Goal: Task Accomplishment & Management: Manage account settings

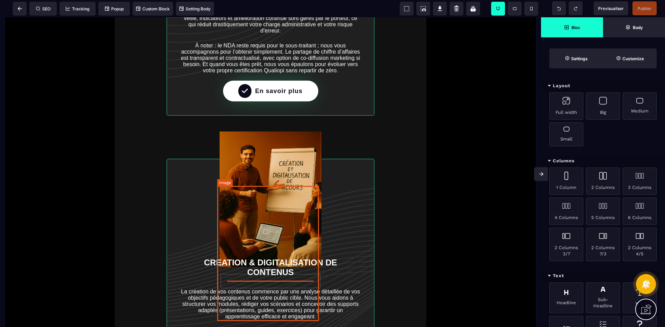
scroll to position [1800, 0]
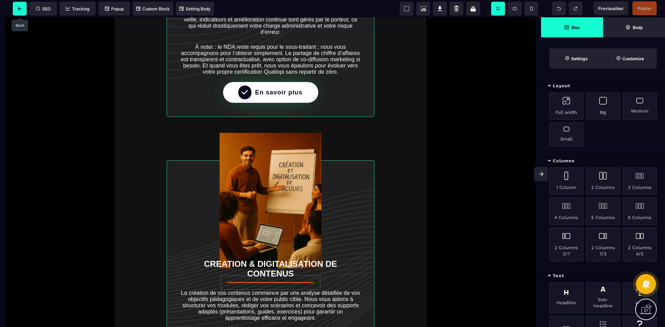
click at [18, 7] on icon at bounding box center [20, 9] width 5 height 4
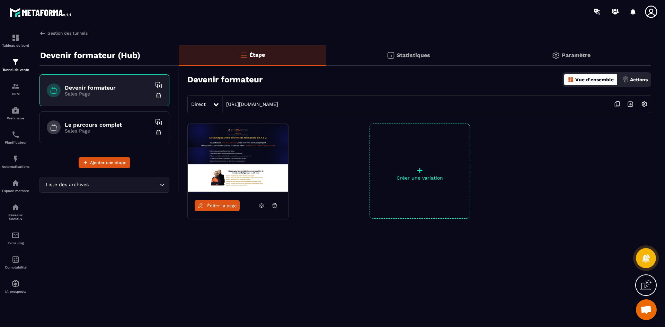
click at [58, 34] on link "Gestion des tunnels" at bounding box center [63, 33] width 48 height 6
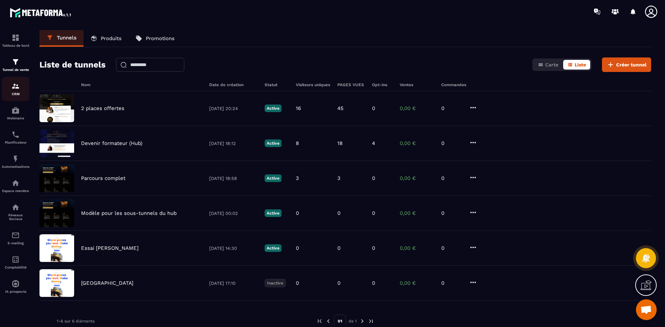
click at [14, 92] on div "CRM" at bounding box center [16, 89] width 28 height 14
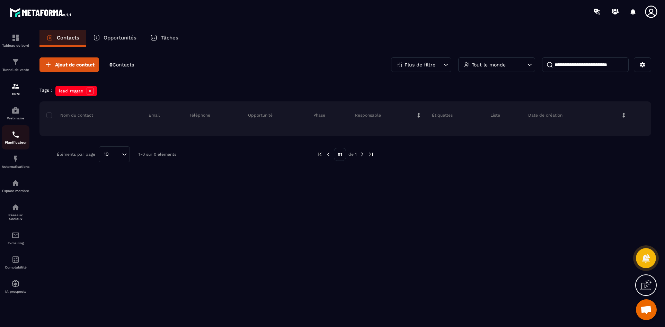
click at [21, 140] on div "Planificateur" at bounding box center [16, 138] width 28 height 14
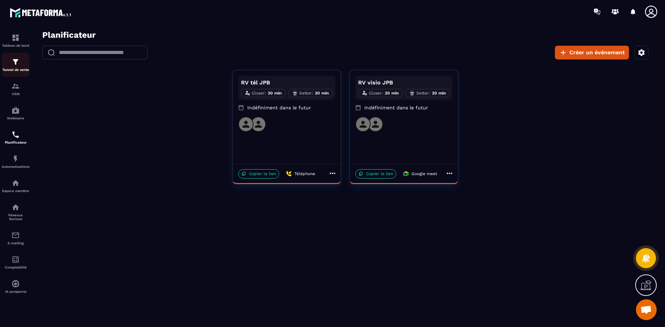
click at [17, 73] on link "Tunnel de vente" at bounding box center [16, 65] width 28 height 24
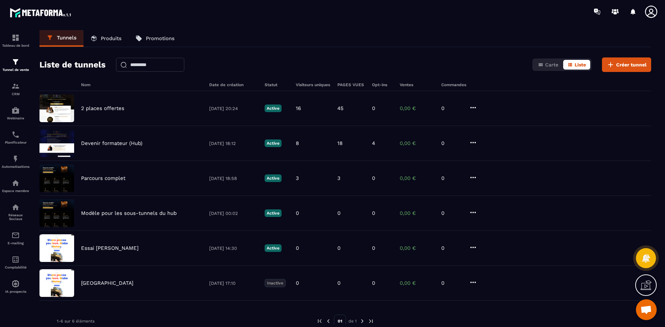
click at [649, 11] on icon at bounding box center [651, 12] width 12 height 12
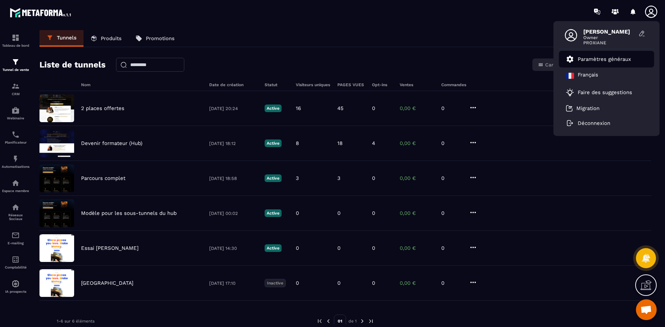
click at [598, 58] on p "Paramètres généraux" at bounding box center [603, 59] width 53 height 6
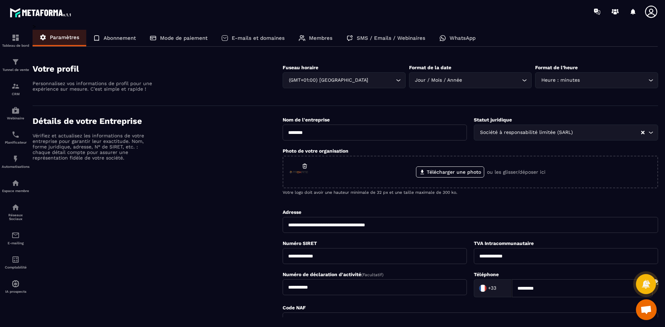
click at [189, 34] on div "Mode de paiement" at bounding box center [179, 38] width 72 height 17
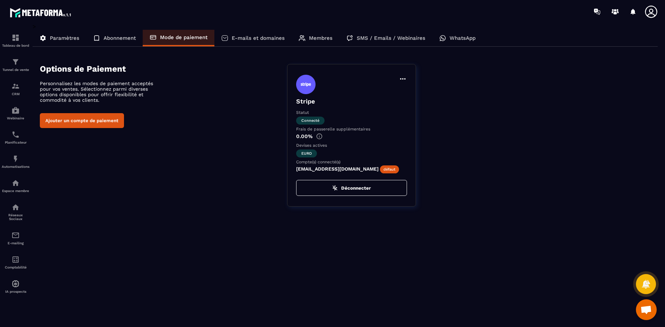
click at [406, 79] on icon at bounding box center [402, 79] width 8 height 8
click at [391, 136] on p "0.00%" at bounding box center [351, 136] width 111 height 6
click at [13, 66] on div "Tunnel de vente" at bounding box center [16, 65] width 28 height 14
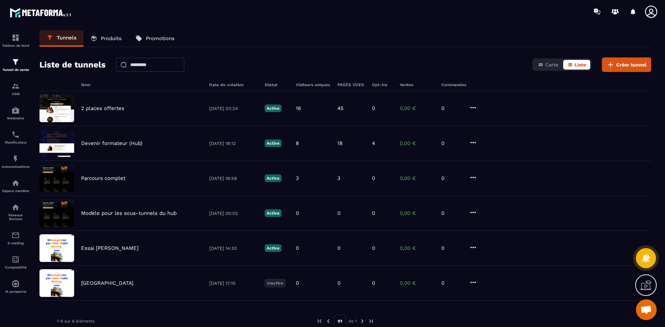
click at [648, 12] on icon at bounding box center [651, 12] width 14 height 14
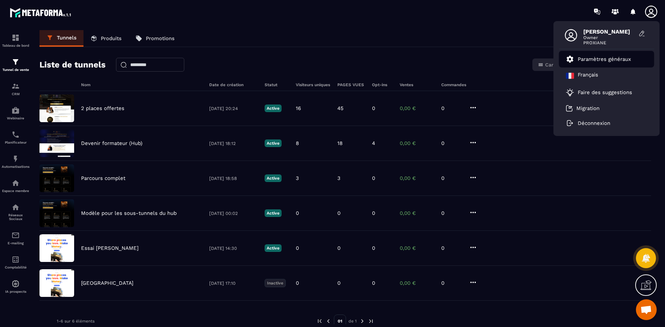
click at [616, 61] on p "Paramètres généraux" at bounding box center [603, 59] width 53 height 6
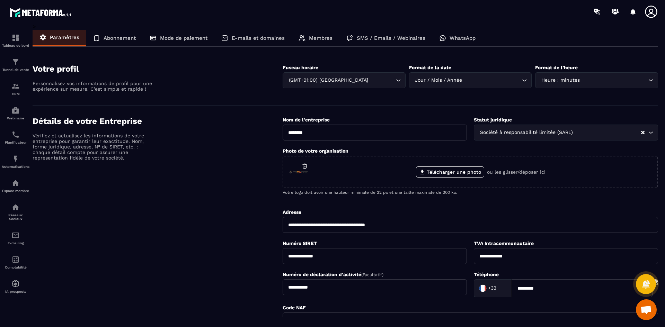
click at [262, 36] on p "E-mails et domaines" at bounding box center [258, 38] width 53 height 6
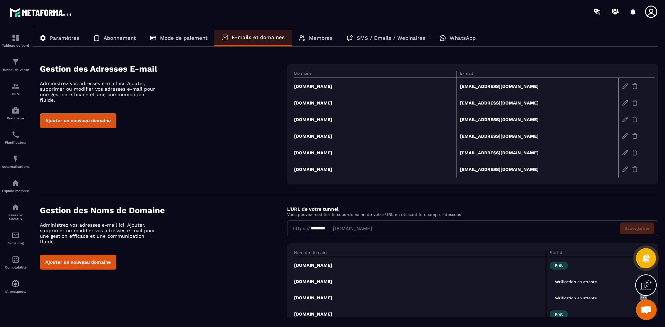
click at [649, 15] on icon at bounding box center [651, 12] width 14 height 14
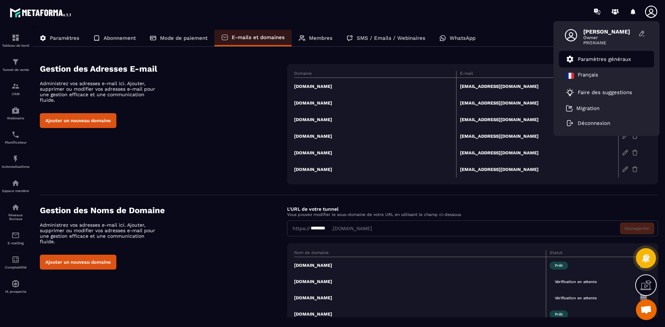
click at [613, 60] on p "Paramètres généraux" at bounding box center [603, 59] width 53 height 6
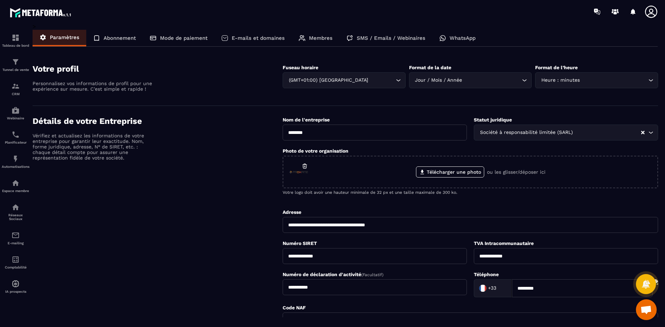
click at [281, 35] on p "E-mails et domaines" at bounding box center [258, 38] width 53 height 6
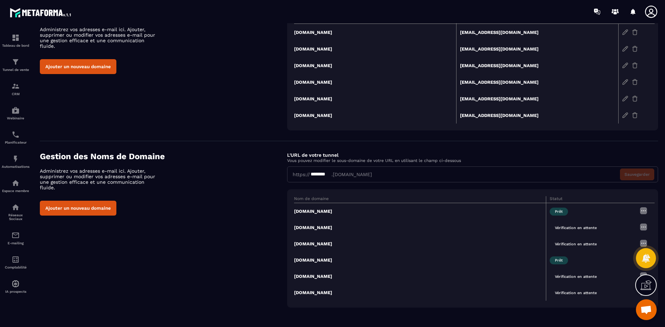
scroll to position [55, 0]
click at [644, 211] on img at bounding box center [643, 210] width 8 height 8
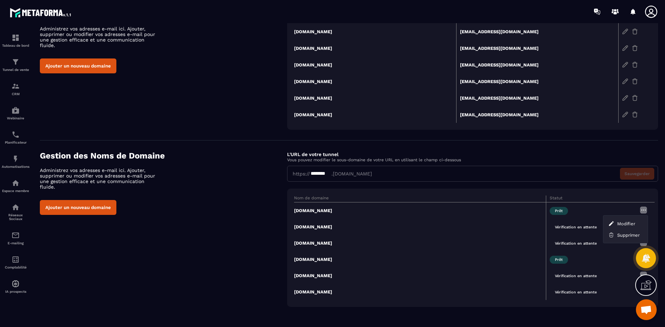
click at [572, 223] on td "Vérification en attente" at bounding box center [591, 227] width 90 height 16
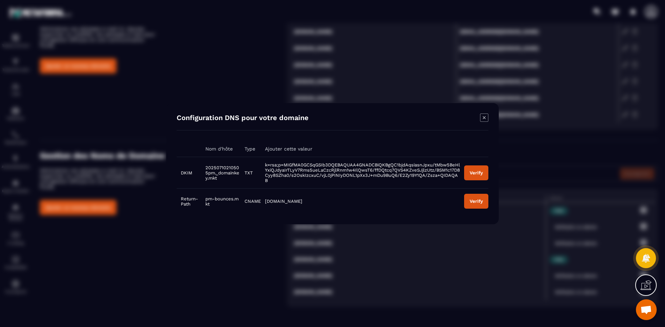
click at [486, 122] on icon "Modal window" at bounding box center [484, 118] width 8 height 8
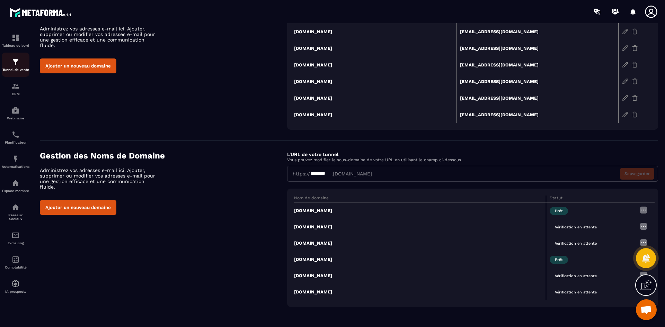
click at [10, 70] on p "Tunnel de vente" at bounding box center [16, 70] width 28 height 4
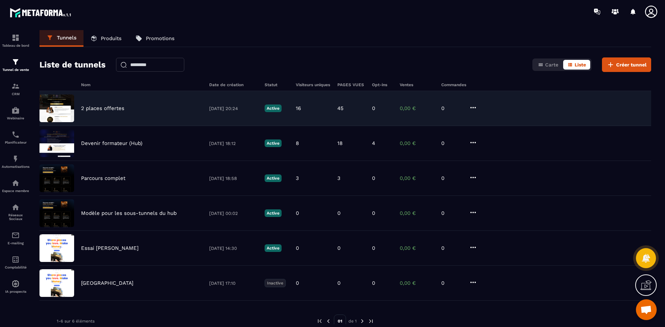
click at [480, 126] on div "2 places offertes [DATE] 20:24 Active 16 45 0 0,00 € 0" at bounding box center [344, 143] width 611 height 35
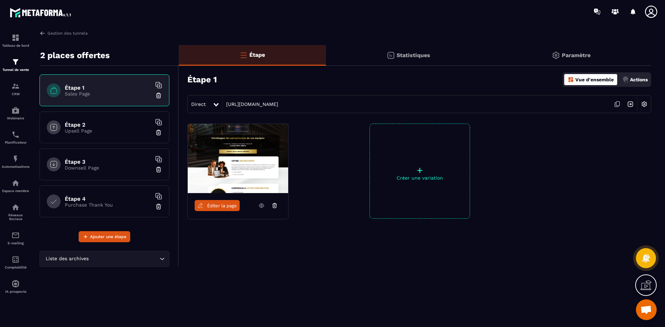
click at [633, 79] on p "Actions" at bounding box center [639, 80] width 18 height 6
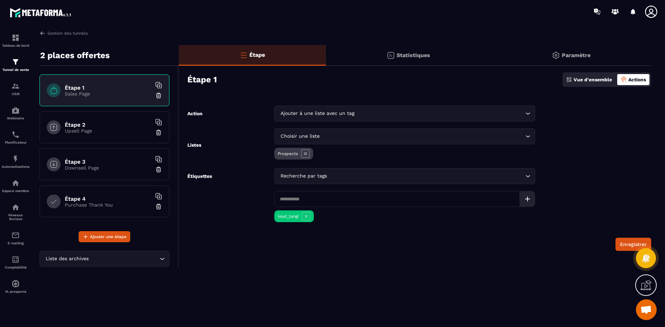
click at [629, 157] on form "Action Ajouter à une liste avec un tag Loading... Listes Choisir une liste Load…" at bounding box center [415, 178] width 472 height 145
click at [60, 33] on link "Gestion des tunnels" at bounding box center [63, 33] width 48 height 6
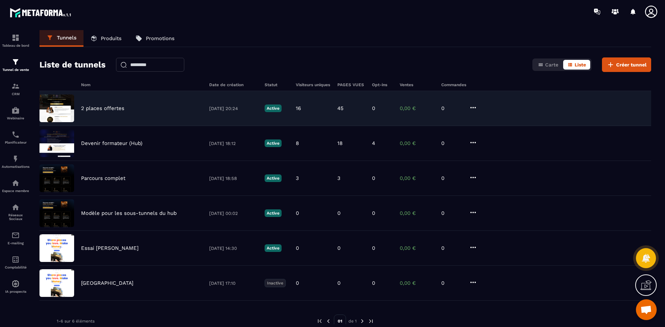
click at [122, 126] on div "2 places offertes [DATE] 20:24 Active 16 45 0 0,00 € 0" at bounding box center [344, 143] width 611 height 35
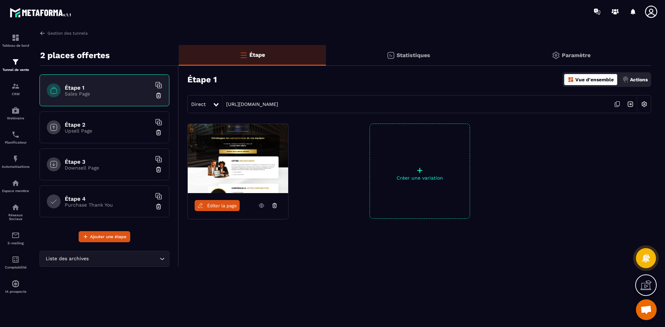
click at [45, 28] on div "Tableau de bord Tunnel de vente CRM Webinaire Planificateur Automatisations Esp…" at bounding box center [59, 174] width 118 height 303
click at [47, 33] on link "Gestion des tunnels" at bounding box center [63, 33] width 48 height 6
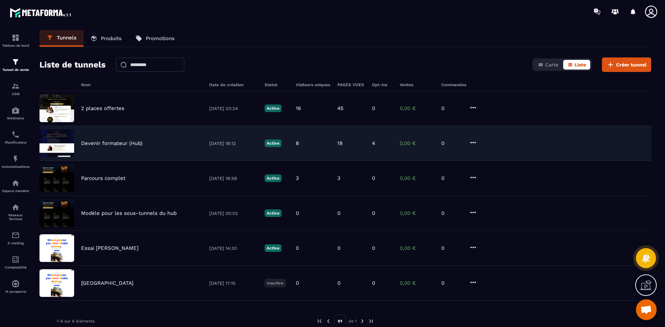
click at [118, 143] on p "Devenir formateur (Hub)" at bounding box center [111, 143] width 61 height 6
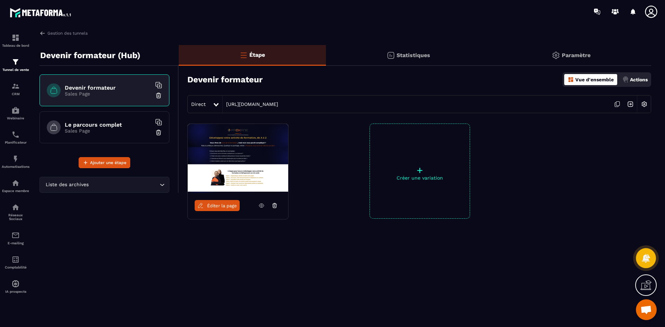
click at [641, 104] on img at bounding box center [643, 104] width 13 height 13
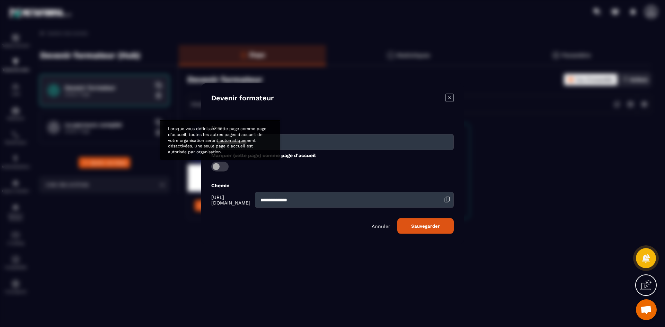
click at [220, 166] on span "Modal window" at bounding box center [219, 167] width 17 height 10
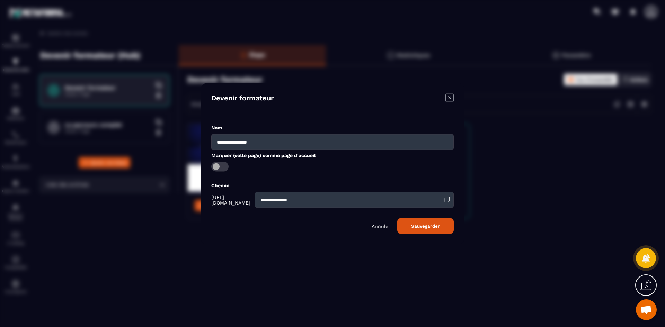
click at [220, 166] on span "Modal window" at bounding box center [219, 167] width 17 height 10
click at [448, 98] on icon "Modal window" at bounding box center [449, 97] width 8 height 8
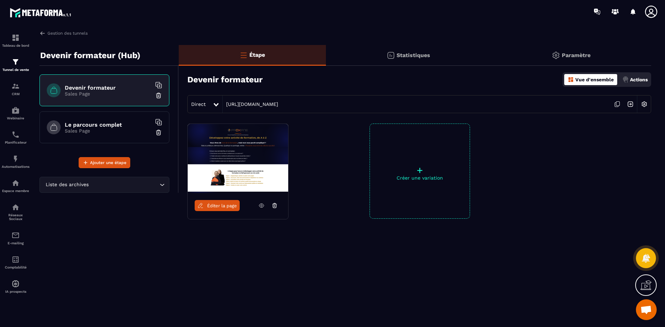
click at [575, 55] on p "Paramètre" at bounding box center [576, 55] width 29 height 7
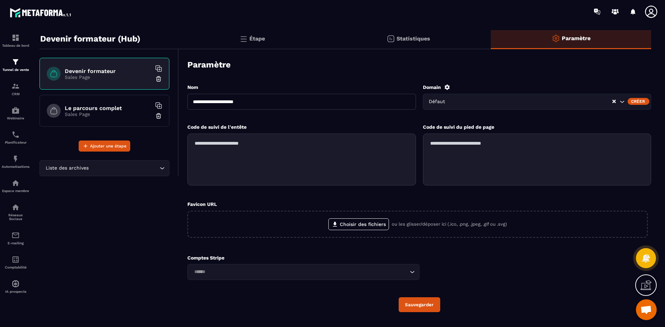
scroll to position [32, 0]
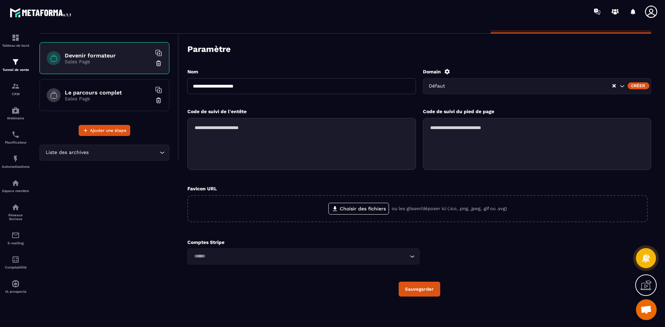
click at [461, 35] on div "**********" at bounding box center [415, 165] width 472 height 305
click at [424, 290] on button "Sauvegarder" at bounding box center [419, 289] width 42 height 15
click at [645, 56] on div "Paramètre" at bounding box center [419, 49] width 464 height 24
click at [621, 88] on icon "Search for option" at bounding box center [621, 86] width 7 height 7
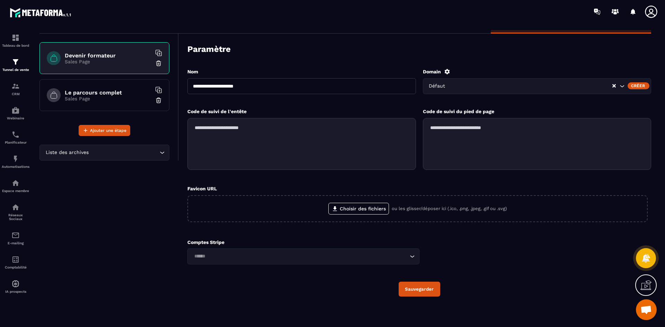
click at [127, 58] on h6 "Devenir formateur" at bounding box center [108, 55] width 87 height 7
click at [17, 90] on img at bounding box center [15, 86] width 8 height 8
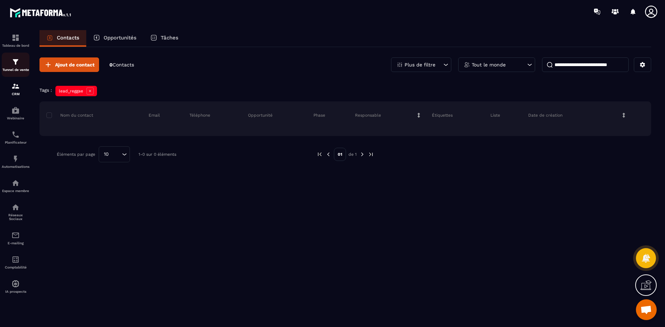
click at [7, 63] on div "Tunnel de vente" at bounding box center [16, 65] width 28 height 14
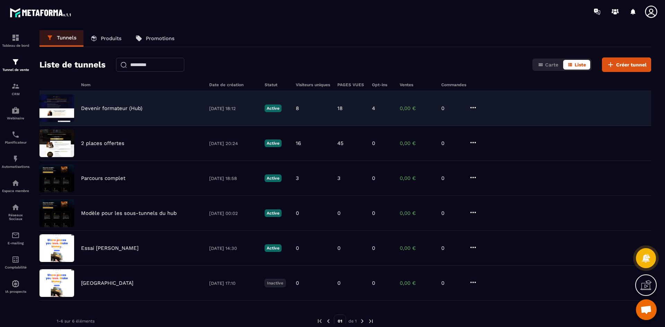
click at [123, 126] on div "Devenir formateur (Hub) [DATE] 18:12 Active 8 18 4 0,00 € 0" at bounding box center [344, 143] width 611 height 35
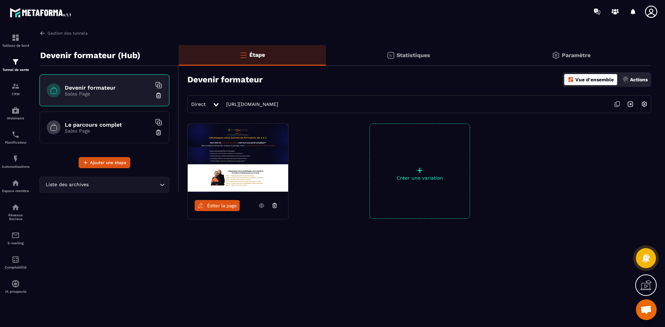
click at [644, 104] on img at bounding box center [643, 104] width 13 height 13
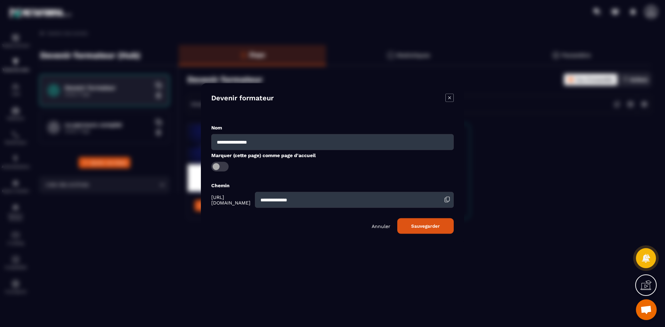
click at [446, 96] on icon "Modal window" at bounding box center [449, 97] width 8 height 8
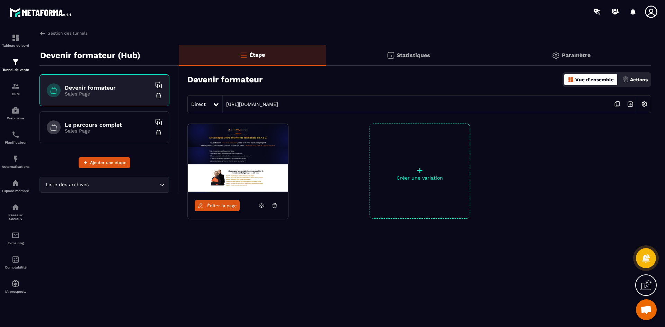
click at [562, 57] on p "Paramètre" at bounding box center [576, 55] width 29 height 7
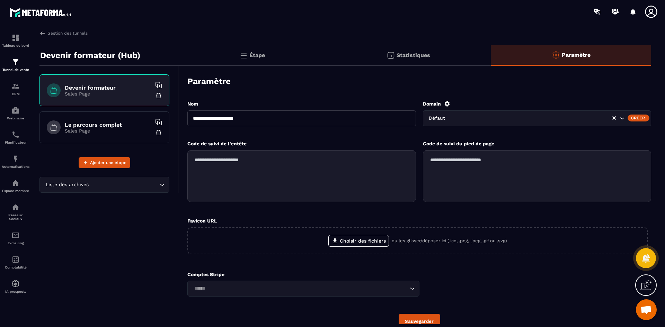
click at [445, 106] on icon at bounding box center [447, 104] width 6 height 6
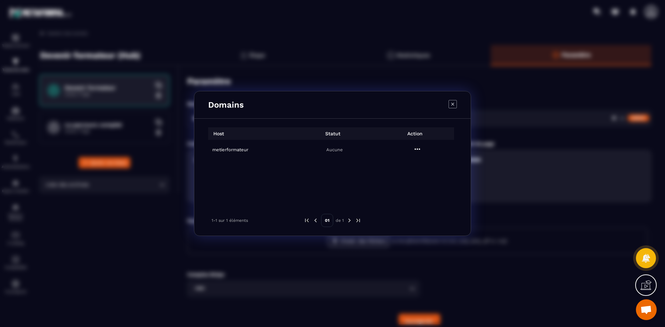
click at [445, 104] on div "Domains" at bounding box center [332, 104] width 276 height 27
click at [456, 103] on icon "Modal window" at bounding box center [452, 104] width 8 height 8
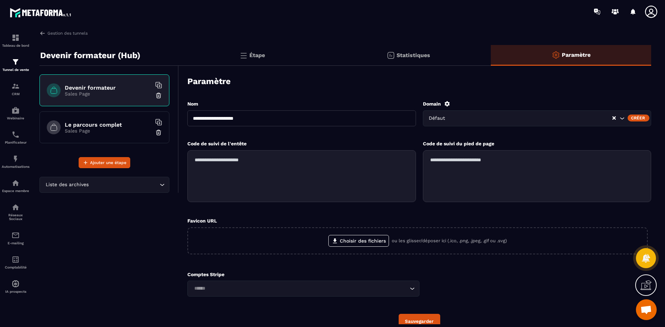
click at [624, 117] on icon "Search for option" at bounding box center [621, 118] width 7 height 7
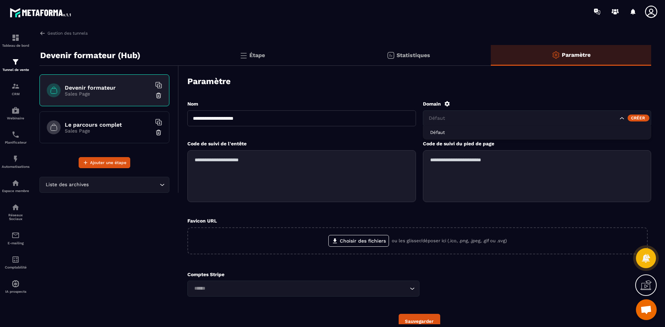
click at [535, 90] on div "Paramètre" at bounding box center [419, 81] width 464 height 24
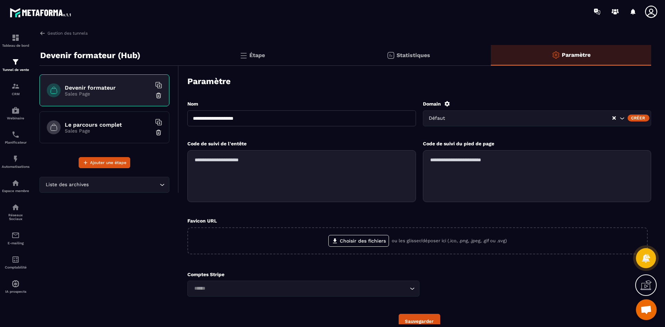
click at [491, 59] on div "Statistiques" at bounding box center [571, 55] width 160 height 21
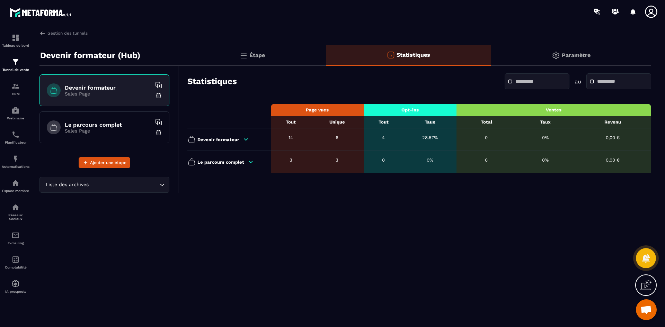
click at [250, 53] on p "Étape" at bounding box center [257, 55] width 16 height 7
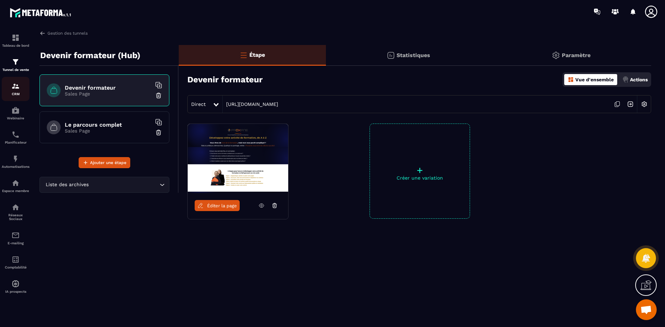
click at [15, 86] on img at bounding box center [15, 86] width 8 height 8
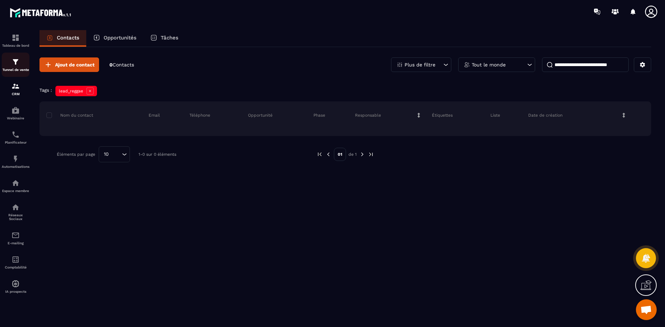
click at [14, 64] on img at bounding box center [15, 62] width 8 height 8
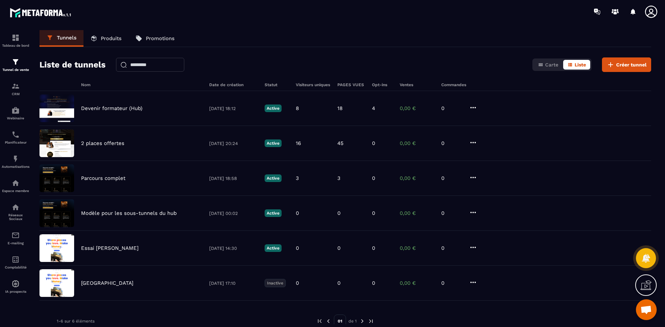
click at [105, 35] on link "Produits" at bounding box center [105, 38] width 45 height 17
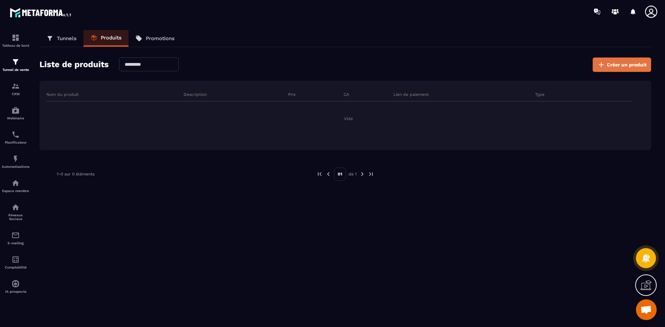
click at [626, 63] on span "Créer un produit" at bounding box center [627, 64] width 40 height 7
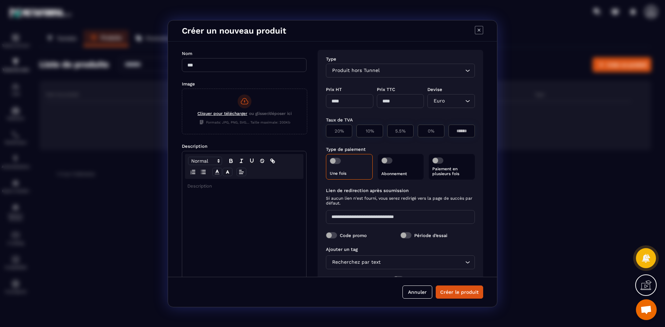
scroll to position [27, 0]
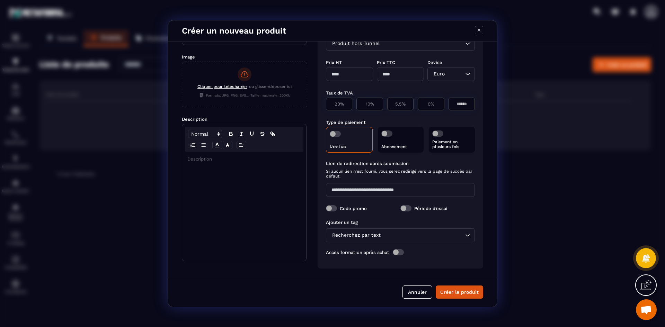
click at [396, 253] on span "Modal window" at bounding box center [398, 252] width 11 height 6
click at [394, 261] on div "Loading..." at bounding box center [400, 266] width 149 height 14
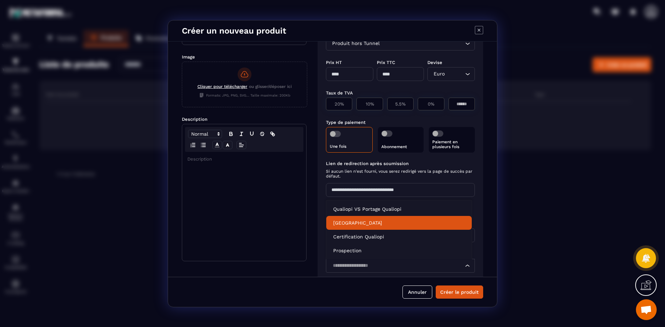
click at [380, 216] on li "[GEOGRAPHIC_DATA]" at bounding box center [398, 223] width 145 height 14
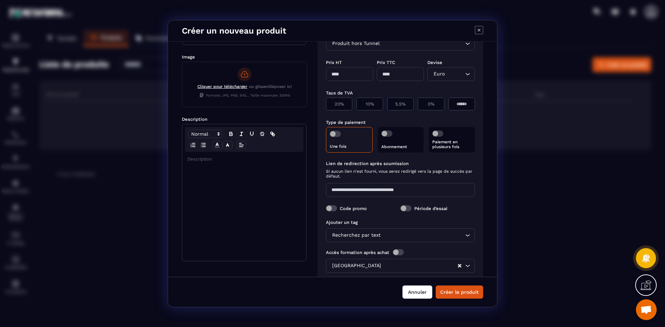
click at [415, 296] on button "Annuler" at bounding box center [417, 292] width 30 height 13
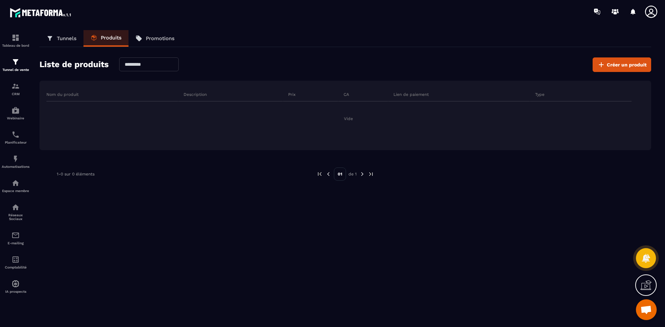
click at [65, 34] on link "Tunnels" at bounding box center [61, 38] width 44 height 17
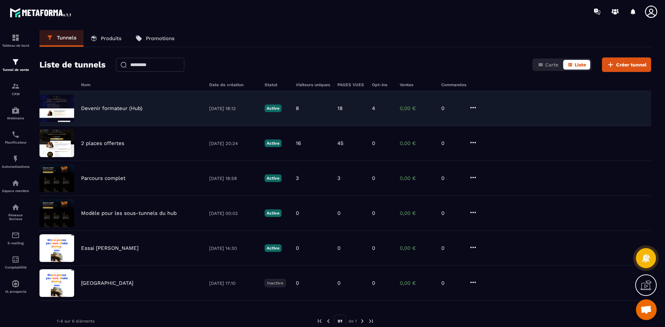
click at [135, 107] on p "Devenir formateur (Hub)" at bounding box center [111, 108] width 61 height 6
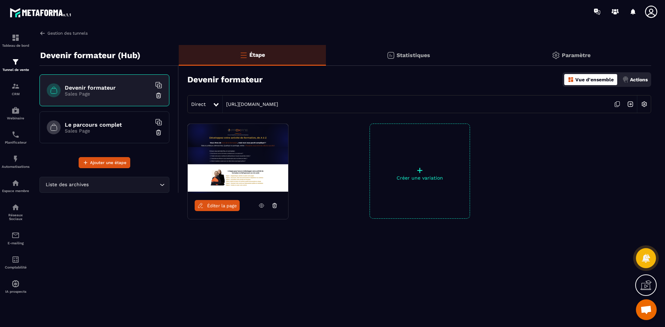
click at [72, 33] on link "Gestion des tunnels" at bounding box center [63, 33] width 48 height 6
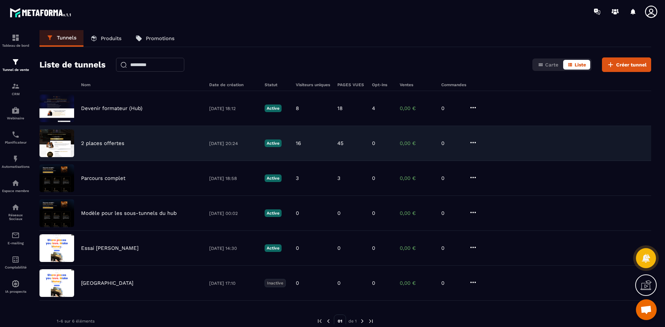
click at [113, 145] on p "2 places offertes" at bounding box center [102, 143] width 43 height 6
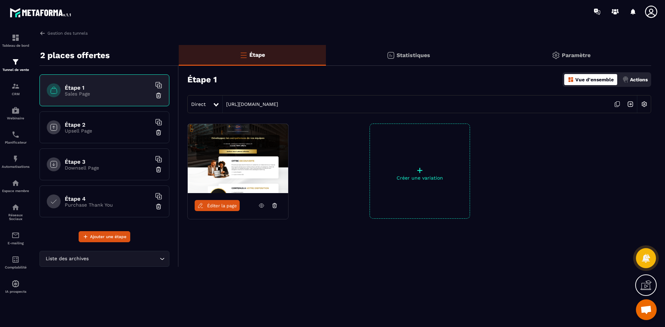
click at [82, 163] on h6 "Étape 3" at bounding box center [108, 162] width 87 height 7
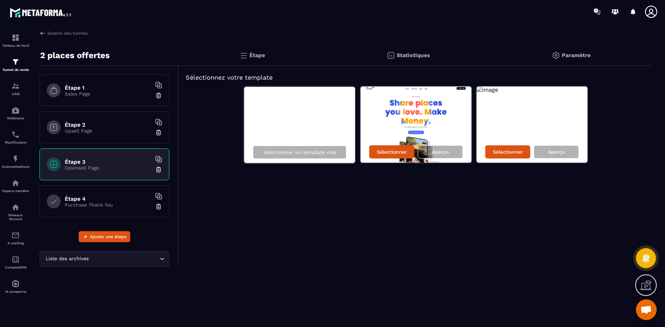
click at [91, 202] on p "Purchase Thank You" at bounding box center [108, 205] width 87 height 6
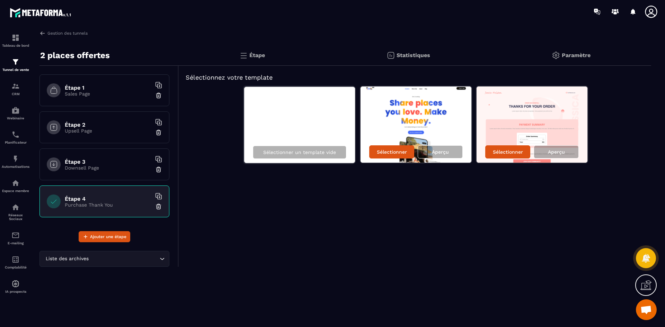
click at [93, 96] on p "Sales Page" at bounding box center [108, 94] width 87 height 6
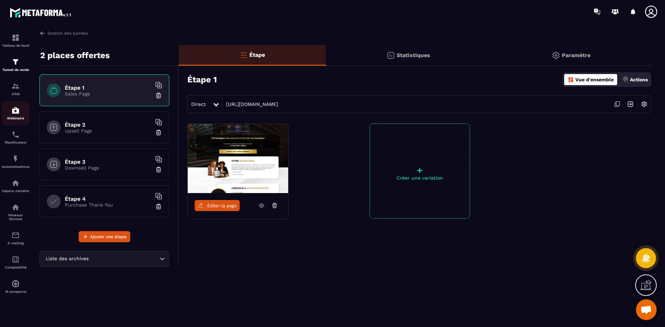
click at [13, 116] on p "Webinaire" at bounding box center [16, 118] width 28 height 4
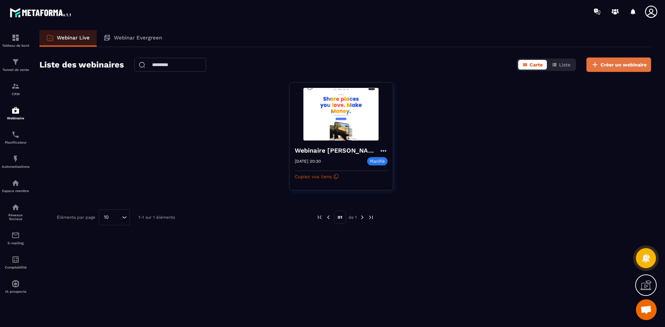
click at [615, 62] on span "Créer un webinaire" at bounding box center [623, 64] width 46 height 7
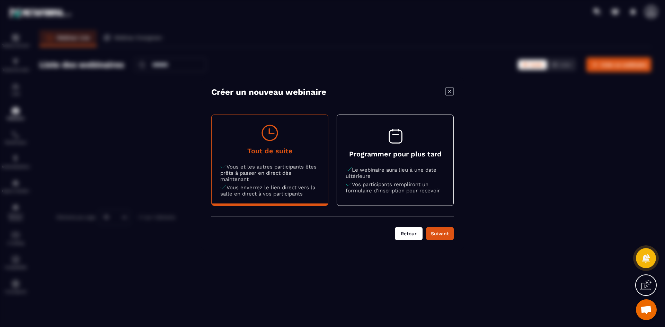
click at [404, 234] on button "Retour" at bounding box center [409, 233] width 28 height 13
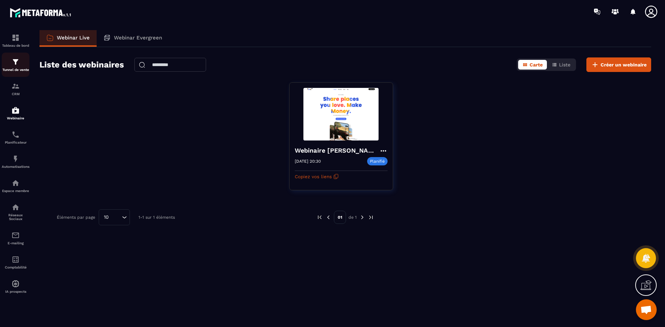
click at [16, 64] on img at bounding box center [15, 62] width 8 height 8
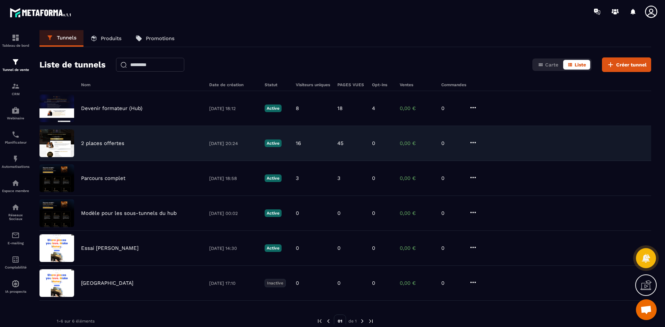
click at [115, 143] on p "2 places offertes" at bounding box center [102, 143] width 43 height 6
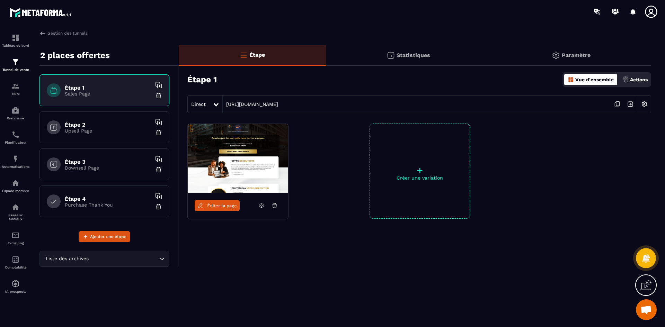
click at [263, 175] on img at bounding box center [238, 158] width 100 height 69
click at [236, 205] on span "Éditer la page" at bounding box center [222, 205] width 30 height 5
